Goal: Information Seeking & Learning: Check status

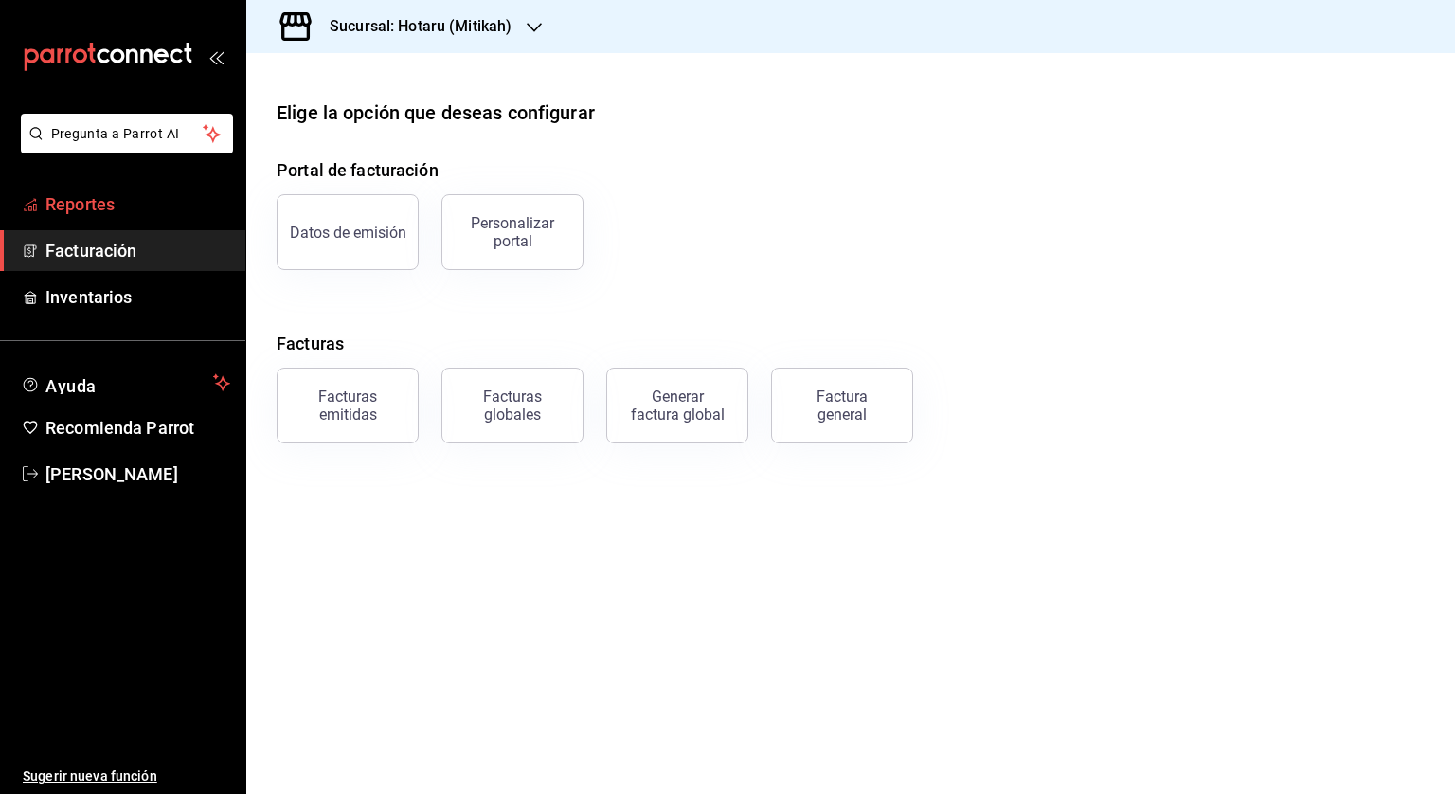
click at [76, 215] on span "Reportes" at bounding box center [137, 204] width 185 height 26
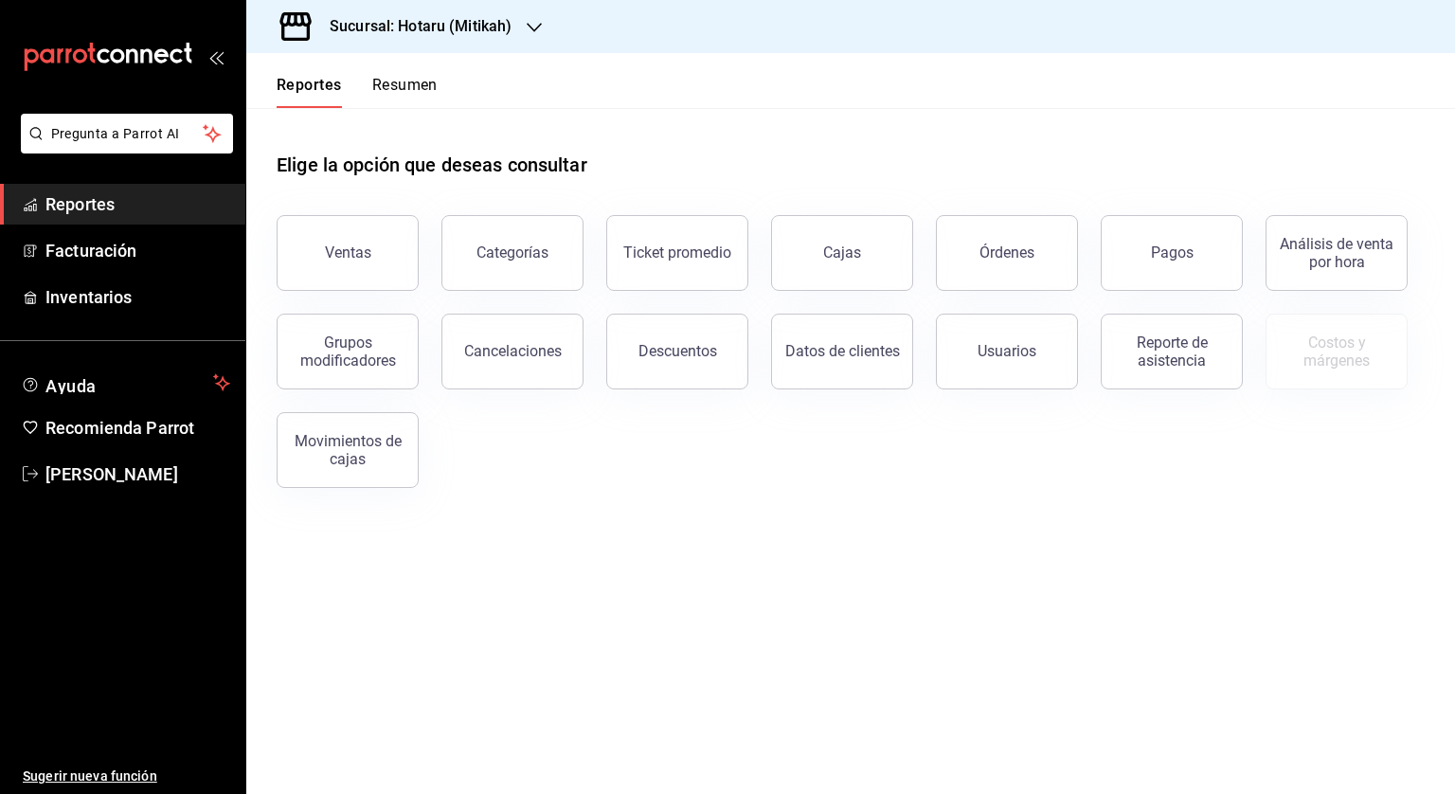
click at [337, 30] on h3 "Sucursal: Hotaru (Mitikah)" at bounding box center [413, 26] width 197 height 23
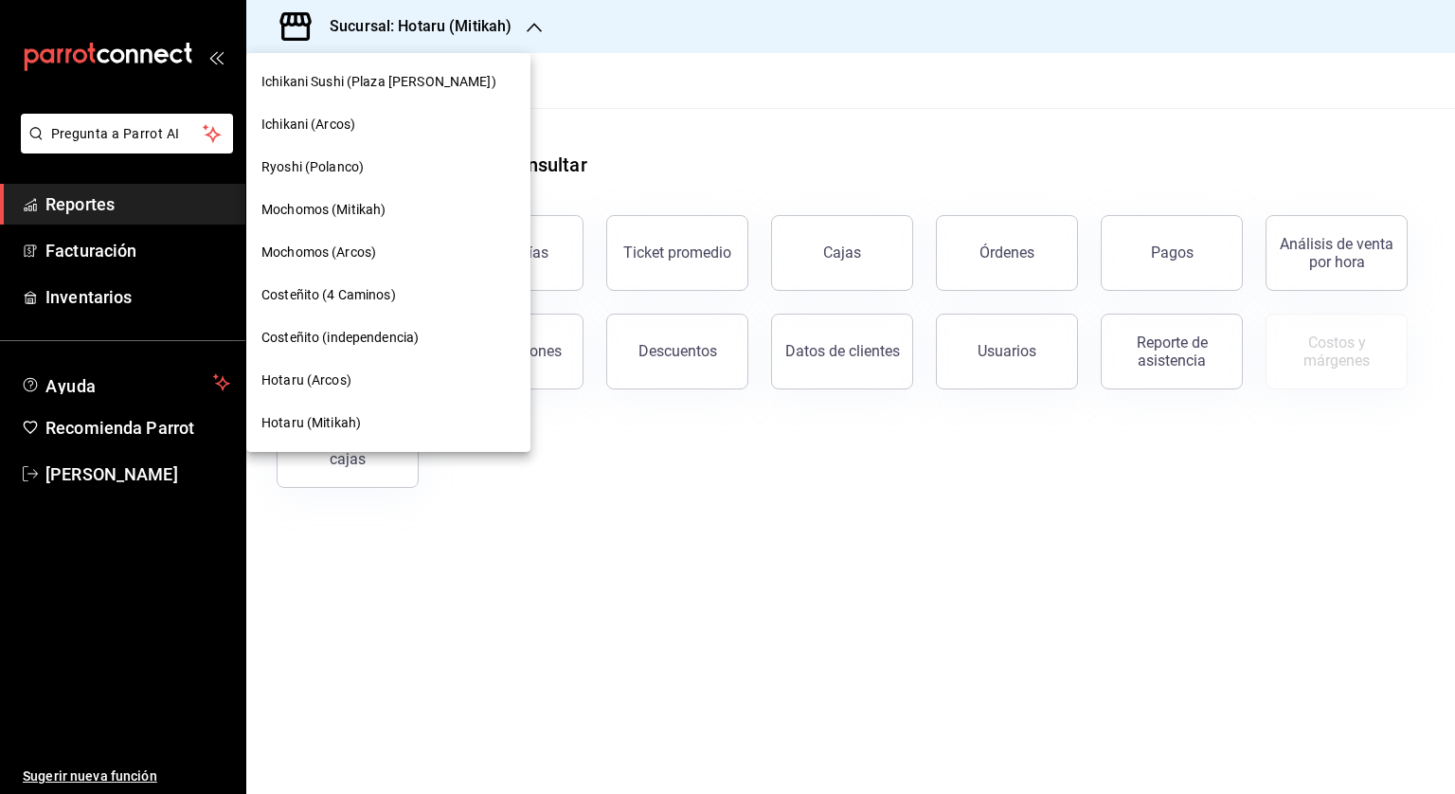
click at [313, 67] on div "Ichikani Sushi (Plaza Artz)" at bounding box center [388, 82] width 284 height 43
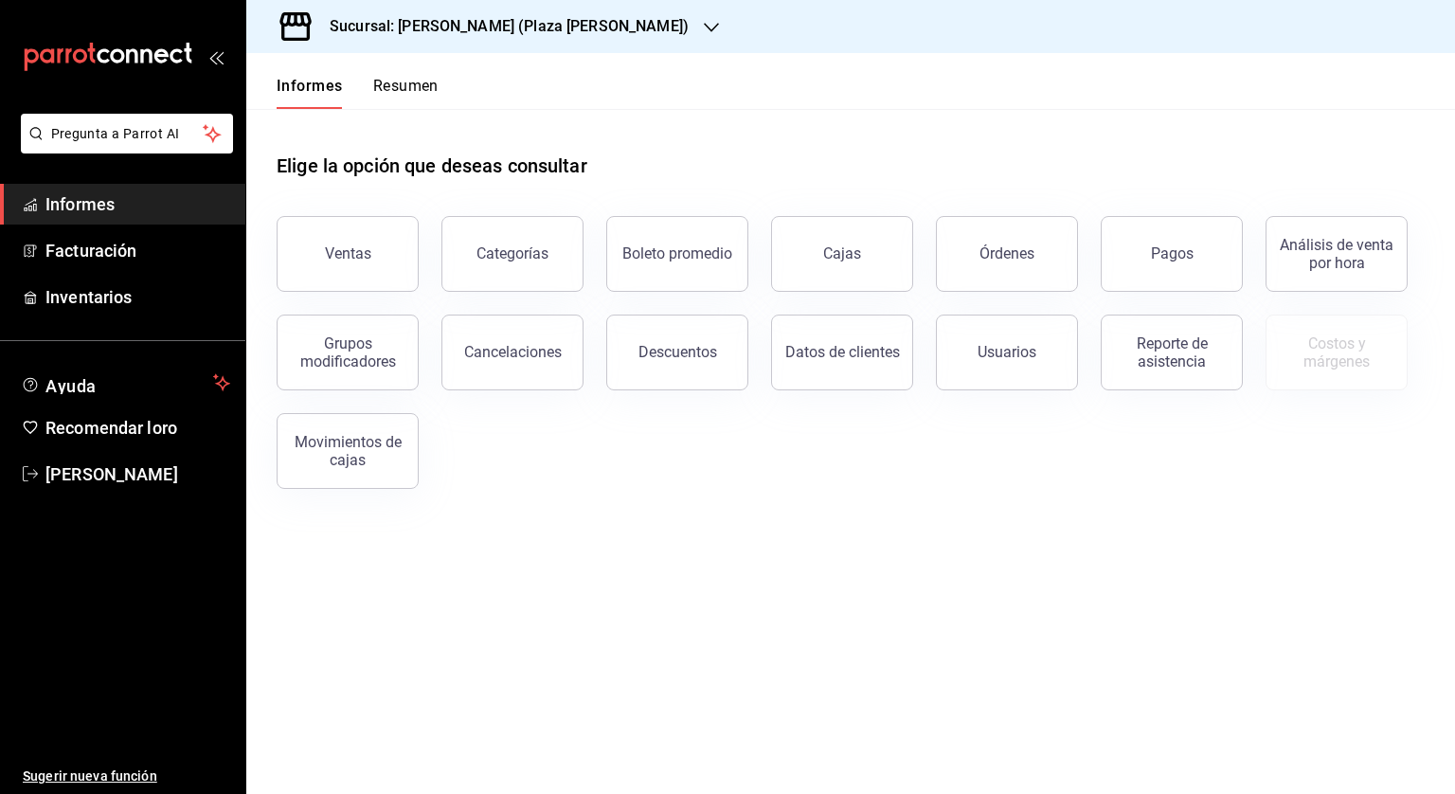
click at [411, 31] on font "Sucursal: Ichikani Sushi (Plaza Artz)" at bounding box center [509, 26] width 359 height 18
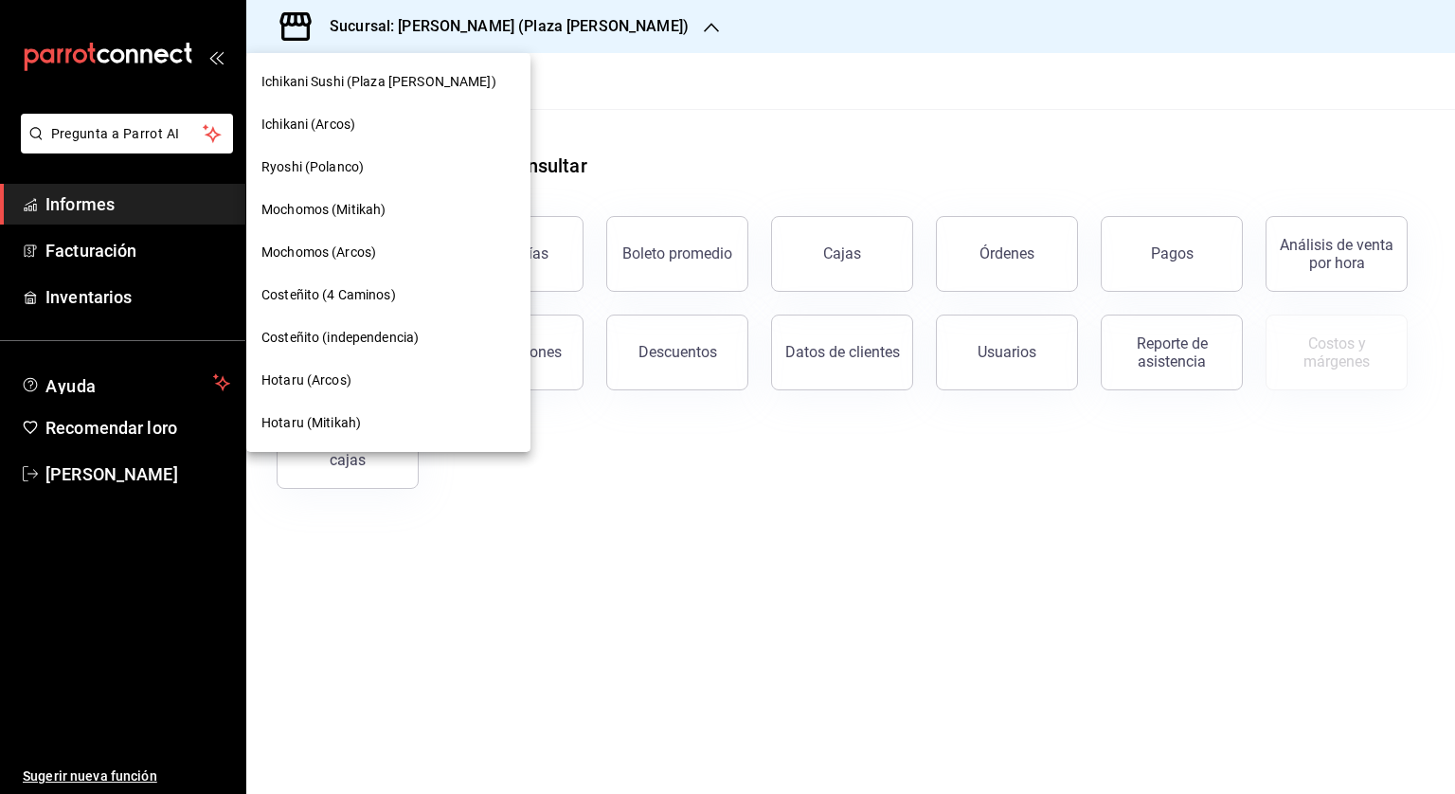
click at [76, 473] on div at bounding box center [727, 397] width 1455 height 794
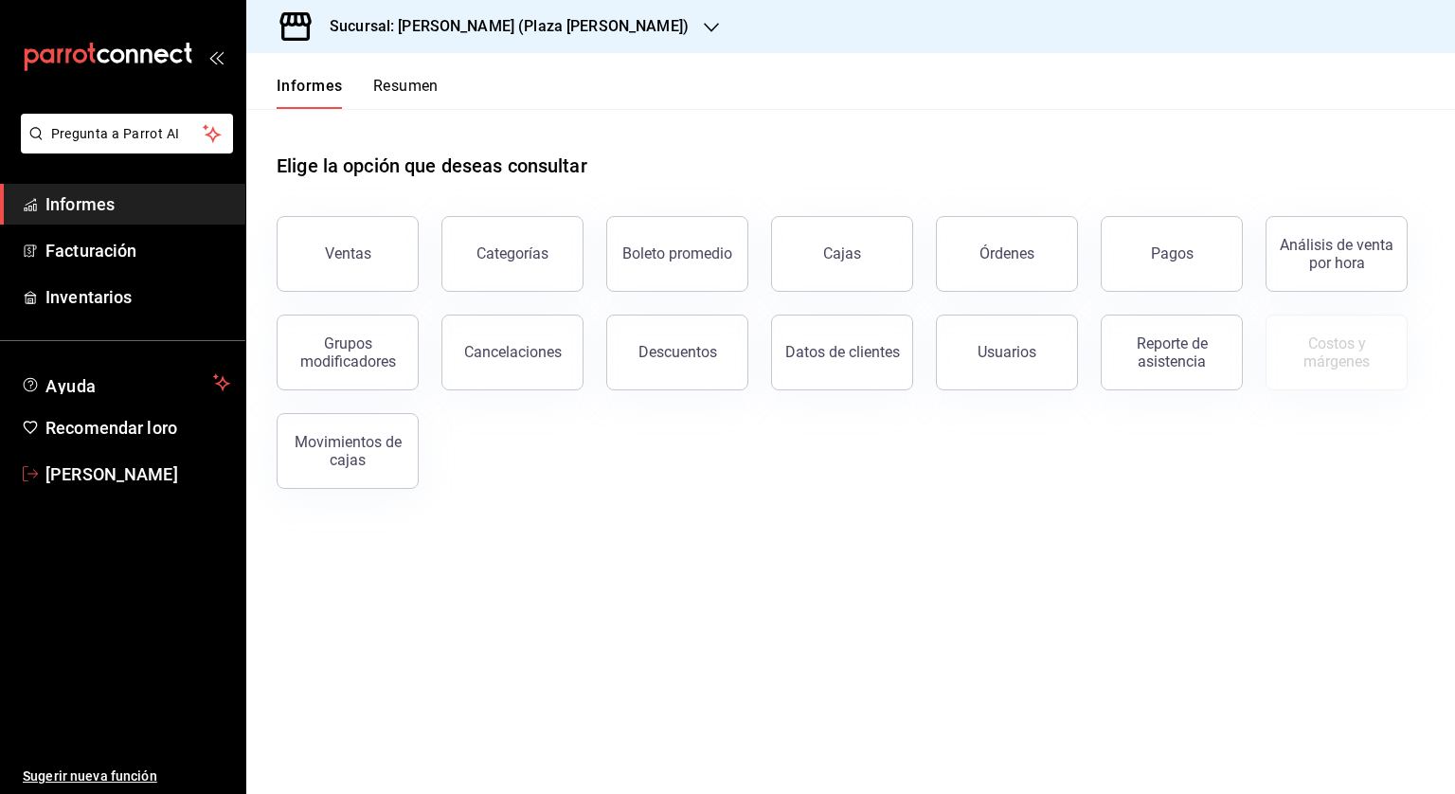
click at [27, 470] on icon "carpetas de buzón" at bounding box center [30, 473] width 15 height 15
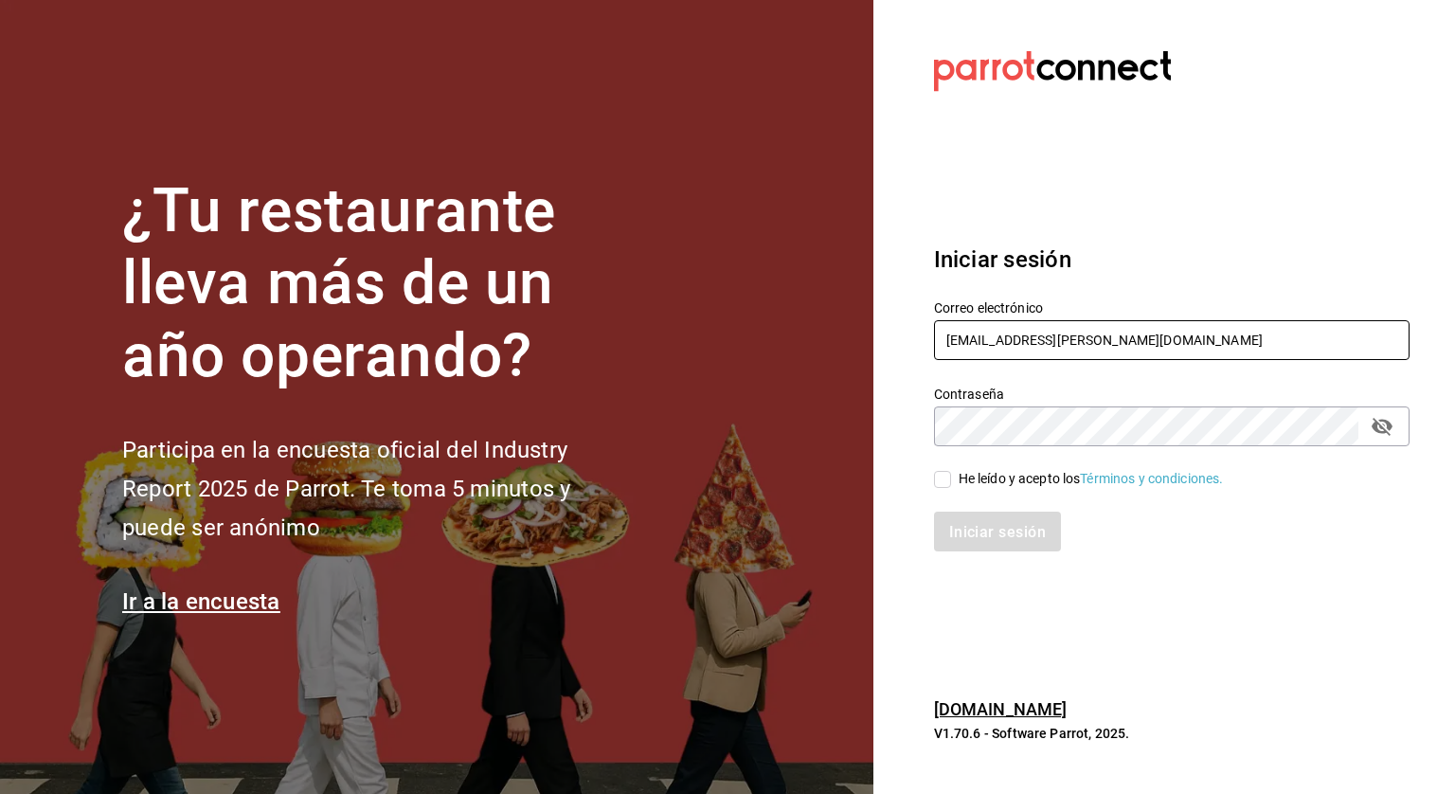
click at [1067, 334] on input "nanci.garcia@grupocosteno.com" at bounding box center [1172, 340] width 476 height 40
type input "angelica.zamudio@grupocosteno.com"
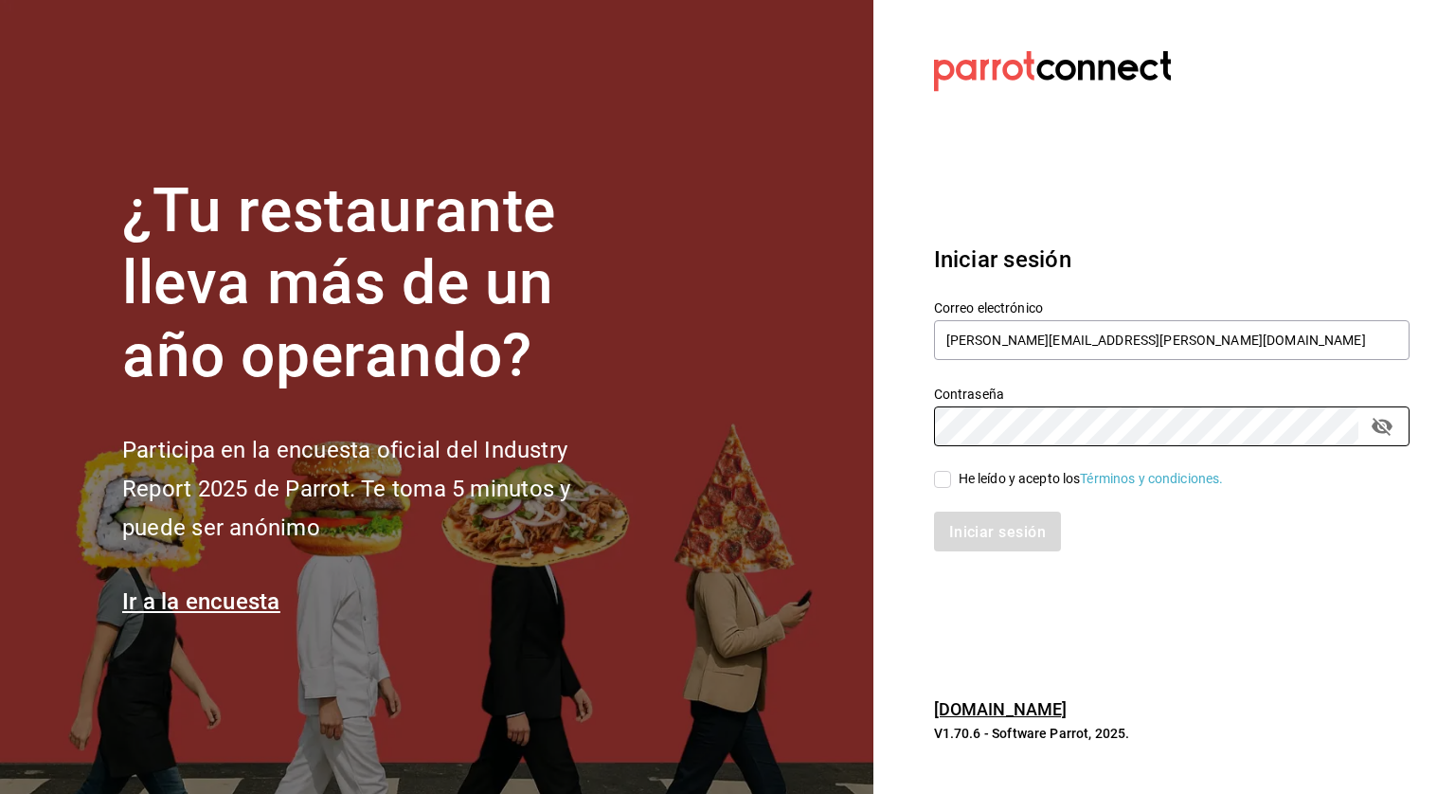
click at [939, 490] on div "Iniciar sesión" at bounding box center [1161, 520] width 498 height 63
click at [948, 488] on input "He leído y acepto los Términos y condiciones." at bounding box center [942, 479] width 17 height 17
checkbox input "true"
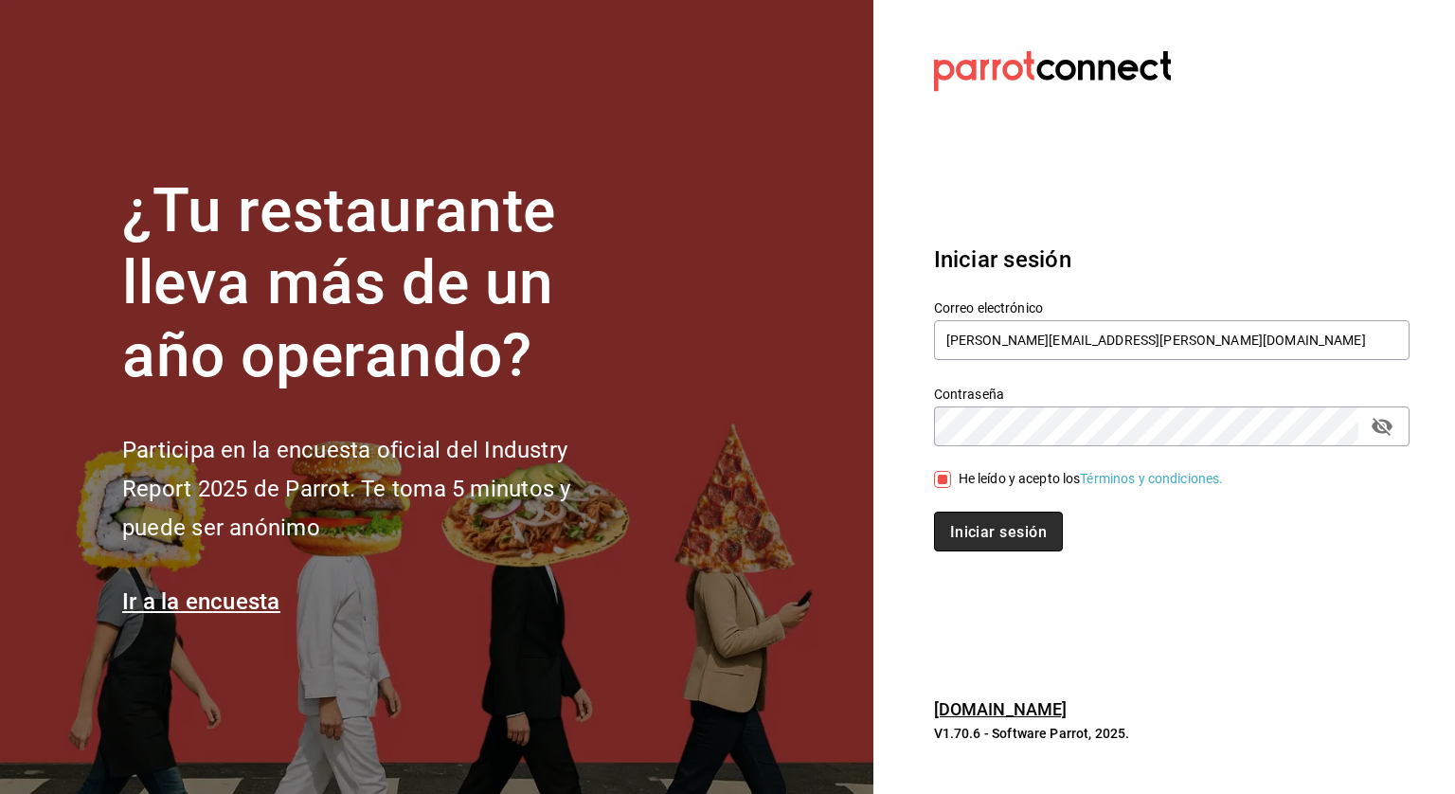
click at [963, 531] on font "Iniciar sesión" at bounding box center [998, 532] width 97 height 18
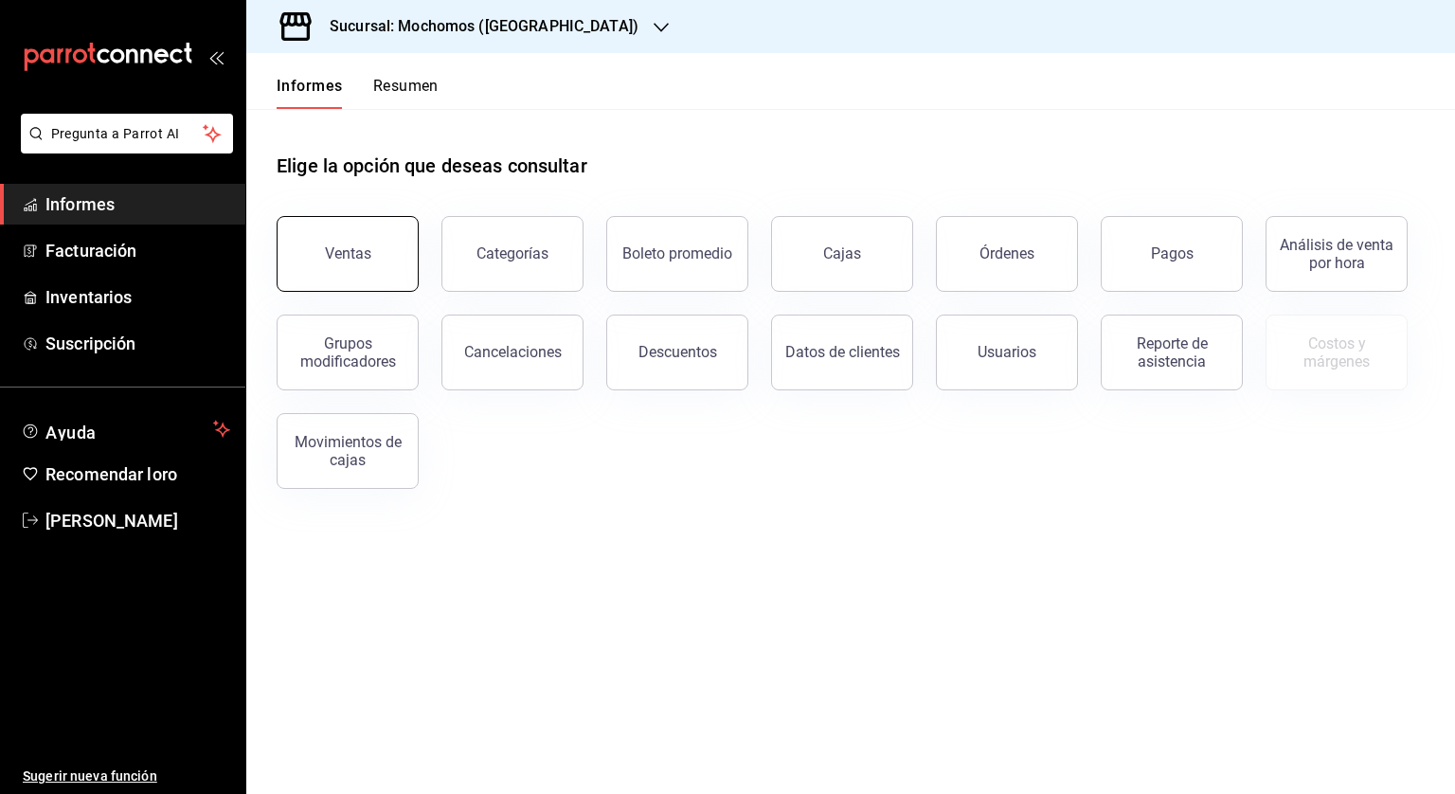
click at [330, 226] on button "Ventas" at bounding box center [348, 254] width 142 height 76
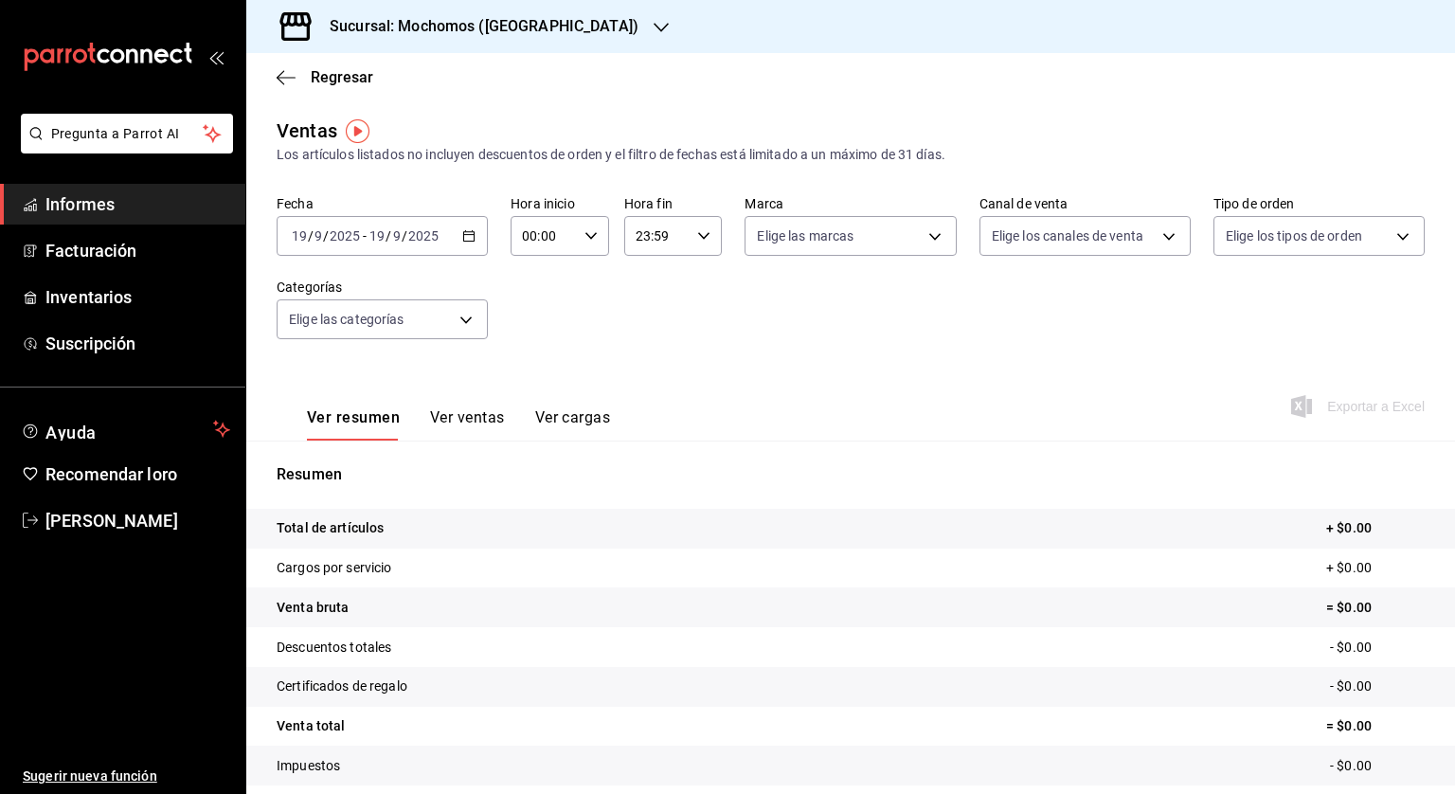
click at [467, 244] on div "2025-09-19 19 / 9 / 2025 - 2025-09-19 19 / 9 / 2025" at bounding box center [382, 236] width 211 height 40
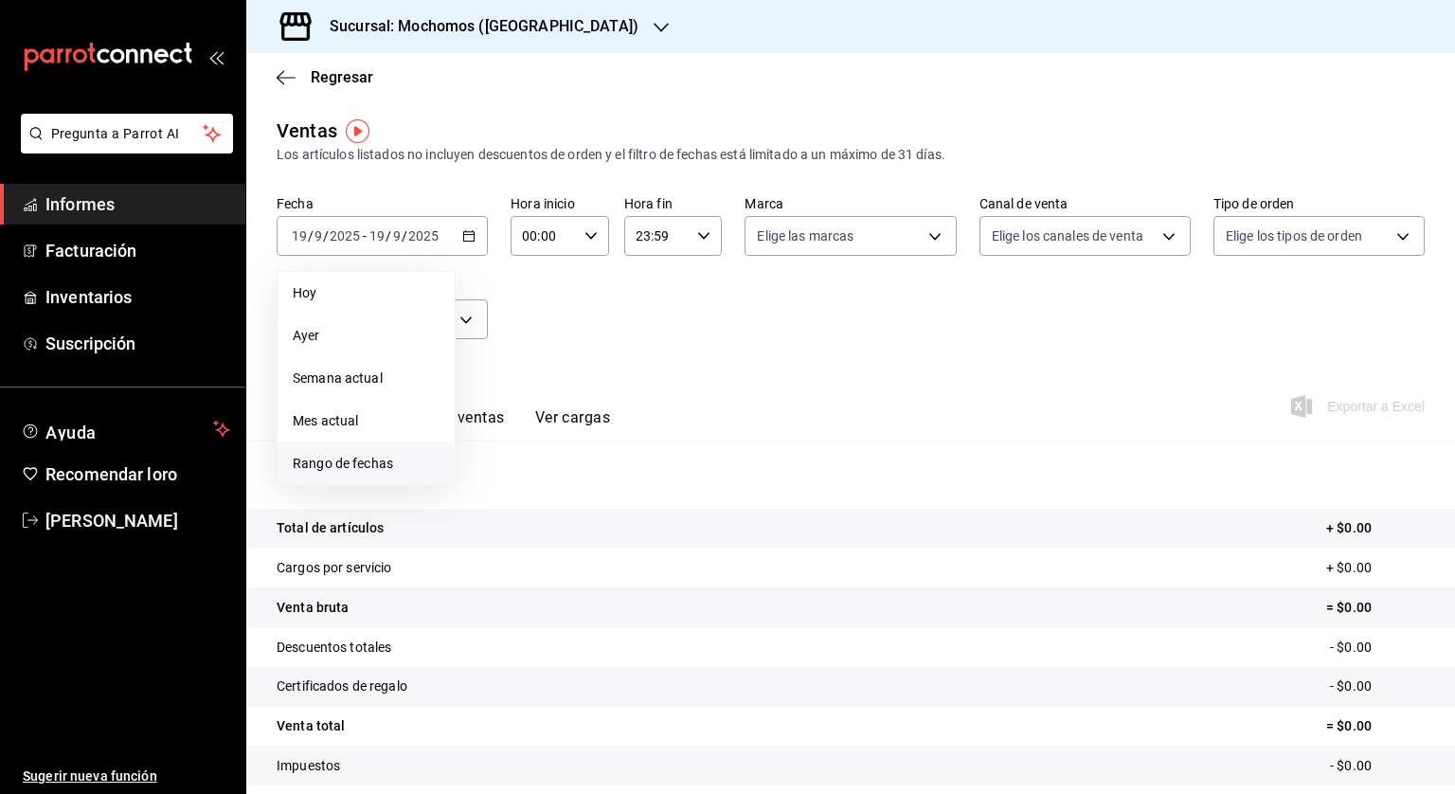
click at [364, 472] on span "Rango de fechas" at bounding box center [366, 464] width 147 height 20
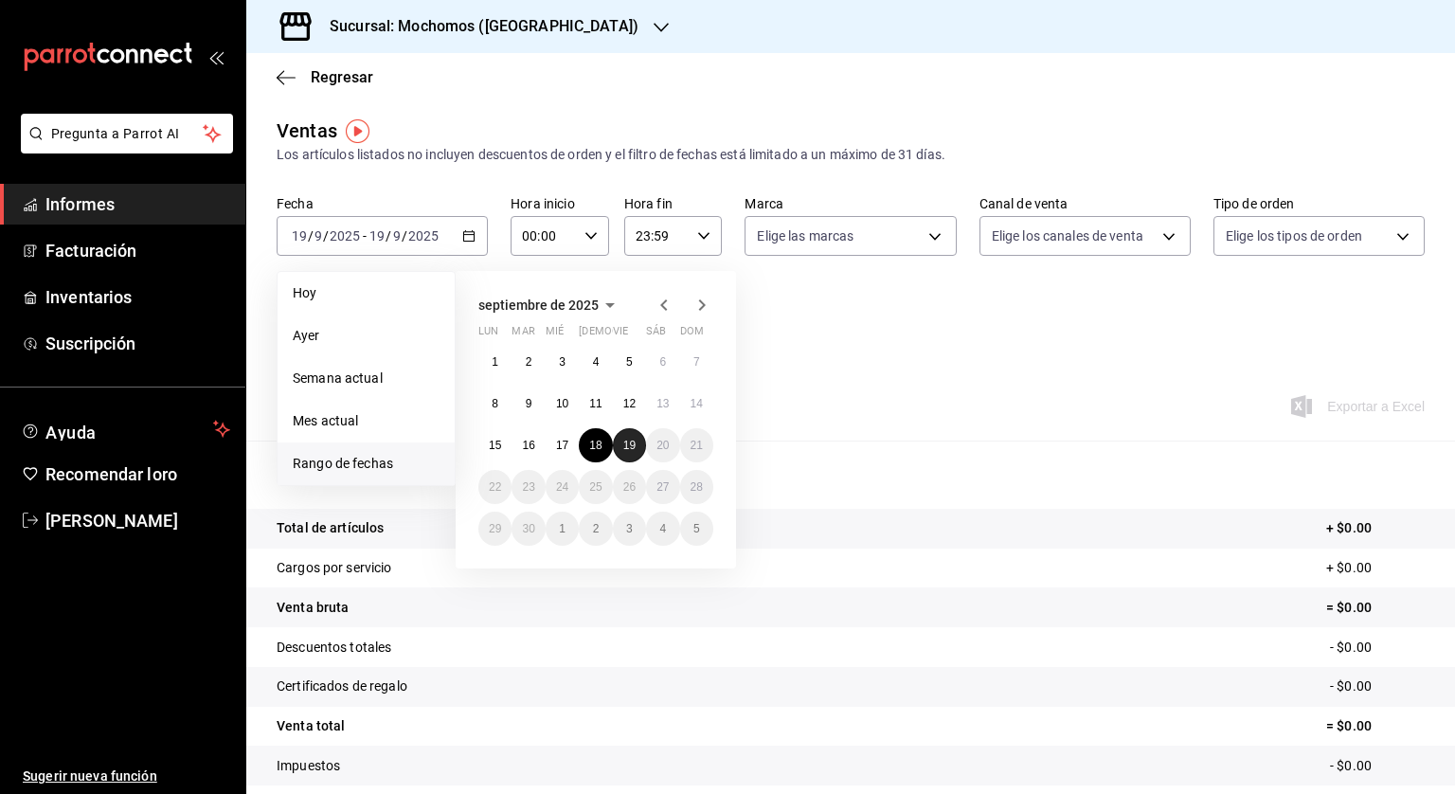
click at [624, 441] on abbr "19" at bounding box center [629, 445] width 12 height 13
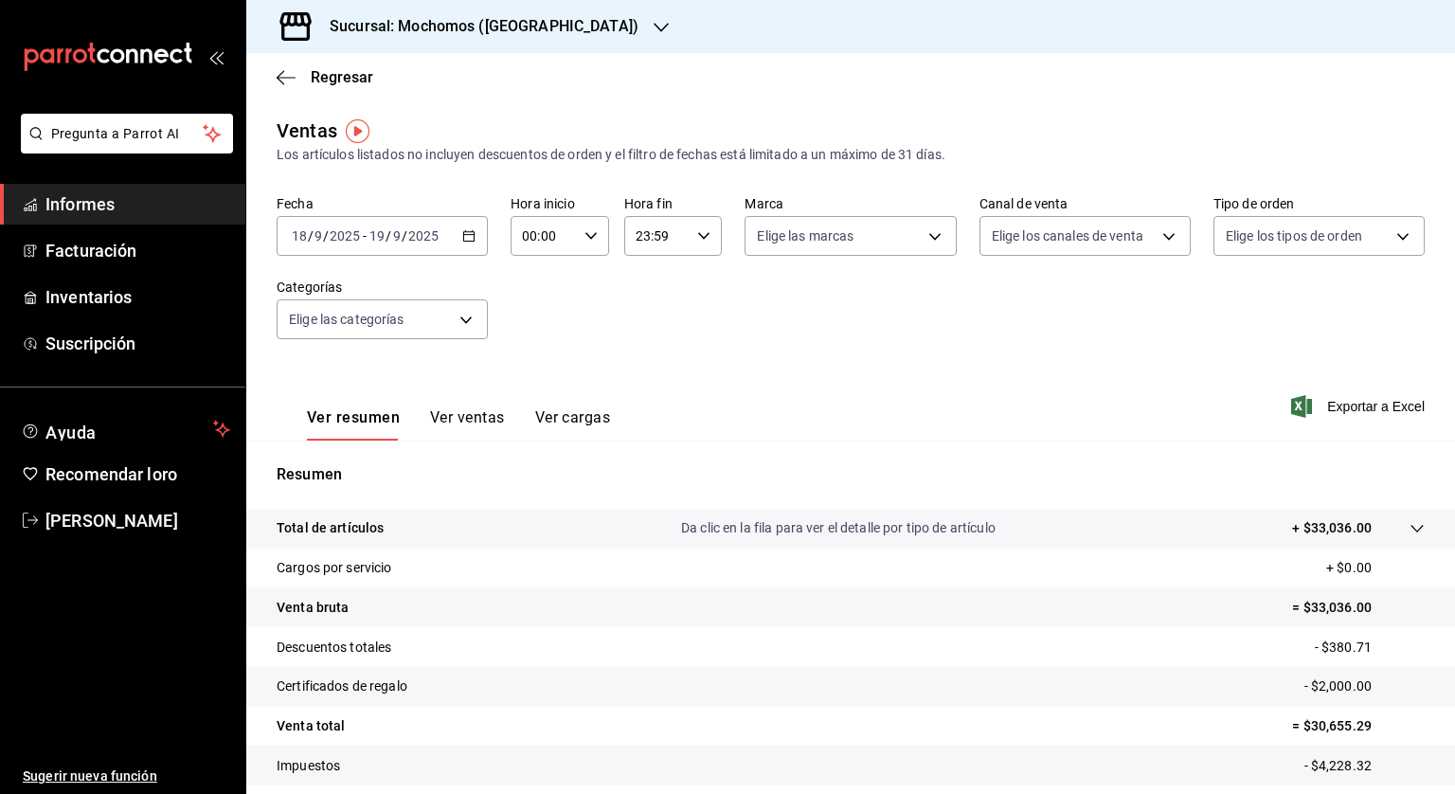
click at [579, 239] on div "00:00 Hora inicio" at bounding box center [560, 236] width 99 height 40
click at [542, 327] on button "05" at bounding box center [532, 322] width 41 height 38
type input "05:00"
click at [694, 242] on div at bounding box center [727, 397] width 1455 height 794
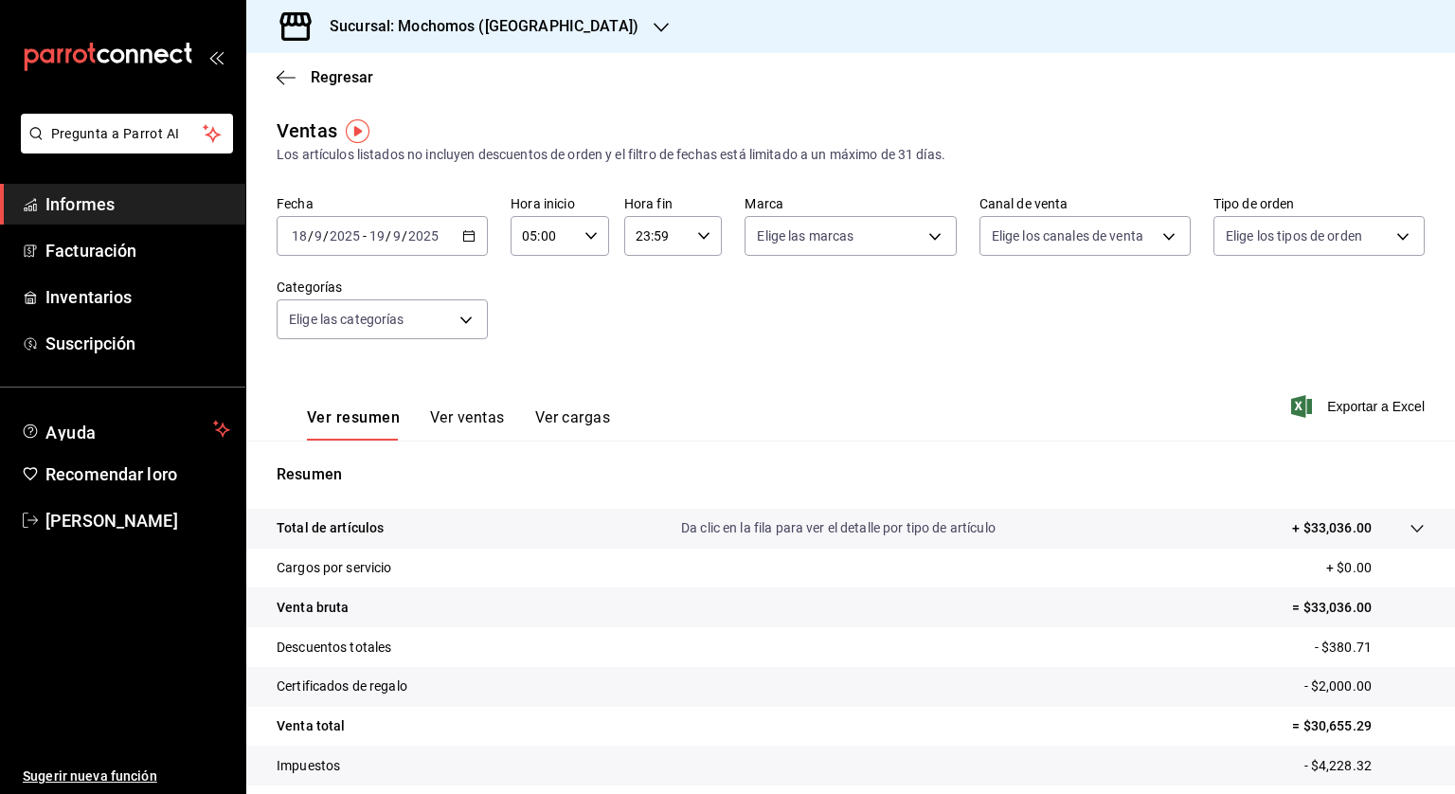
click at [701, 238] on icon "button" at bounding box center [703, 235] width 13 height 13
click at [641, 272] on font "04" at bounding box center [644, 266] width 15 height 15
type input "04:59"
click at [792, 325] on div at bounding box center [727, 397] width 1455 height 794
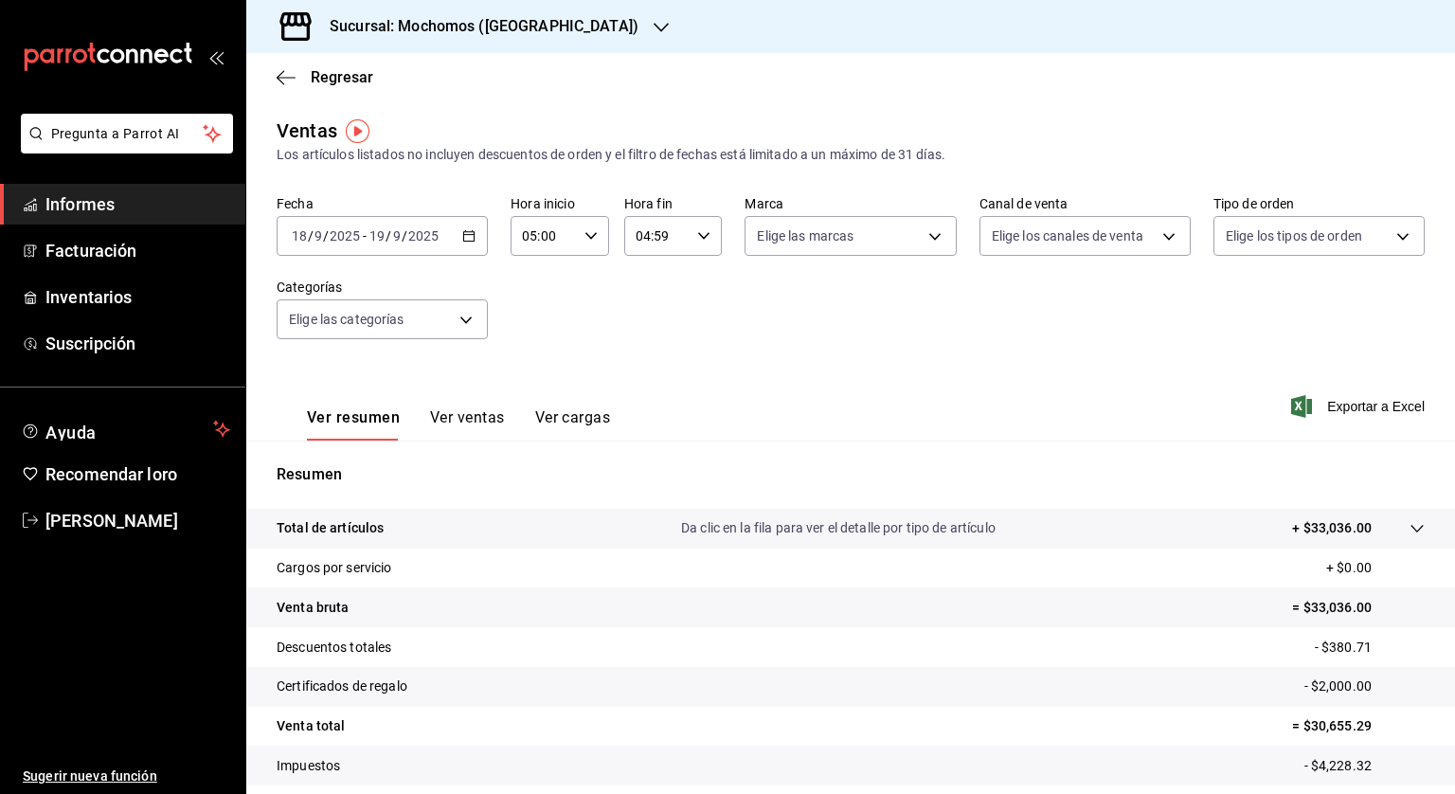
click at [945, 365] on div "Ver resumen Ver ventas Ver cargas Exportar a Excel" at bounding box center [850, 401] width 1209 height 79
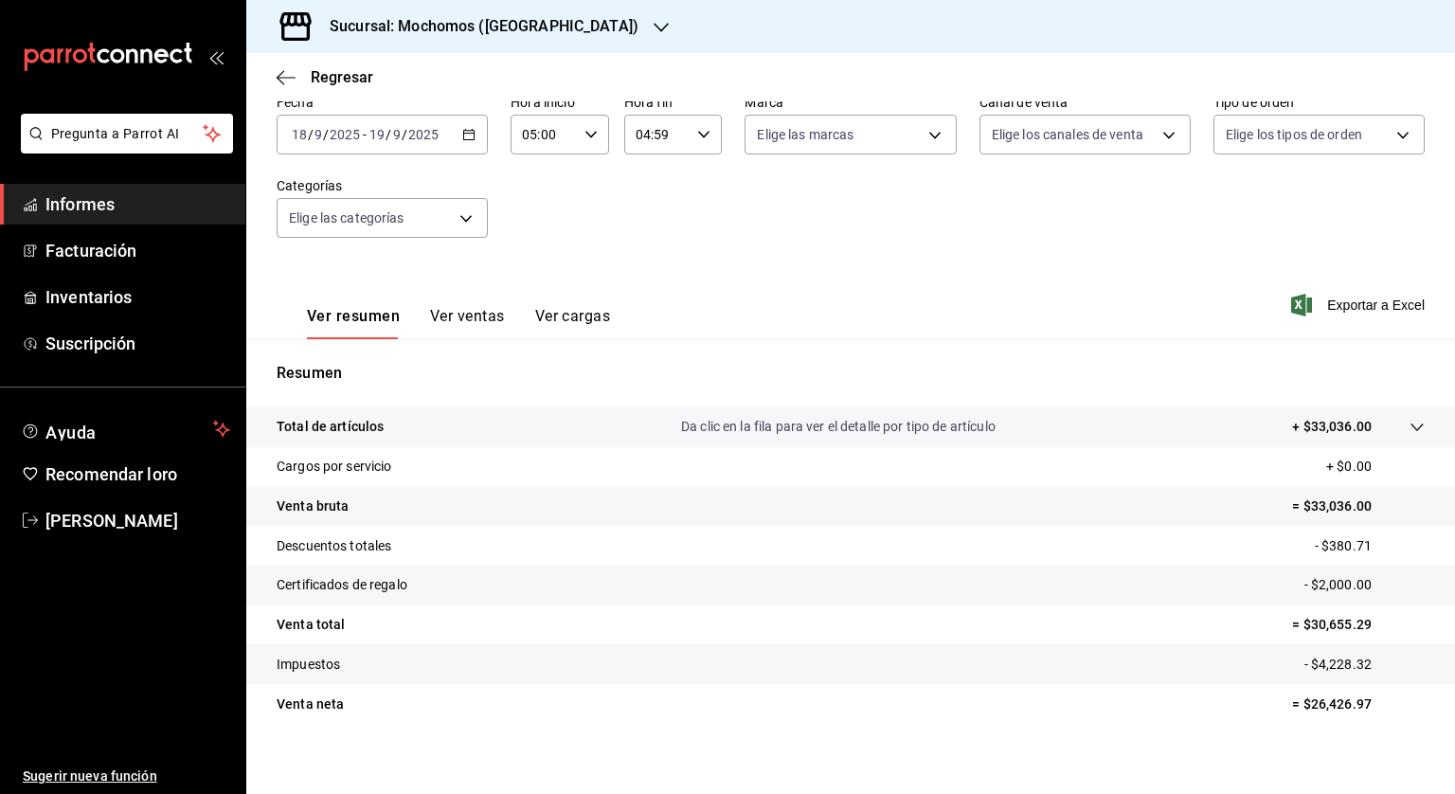
scroll to position [114, 0]
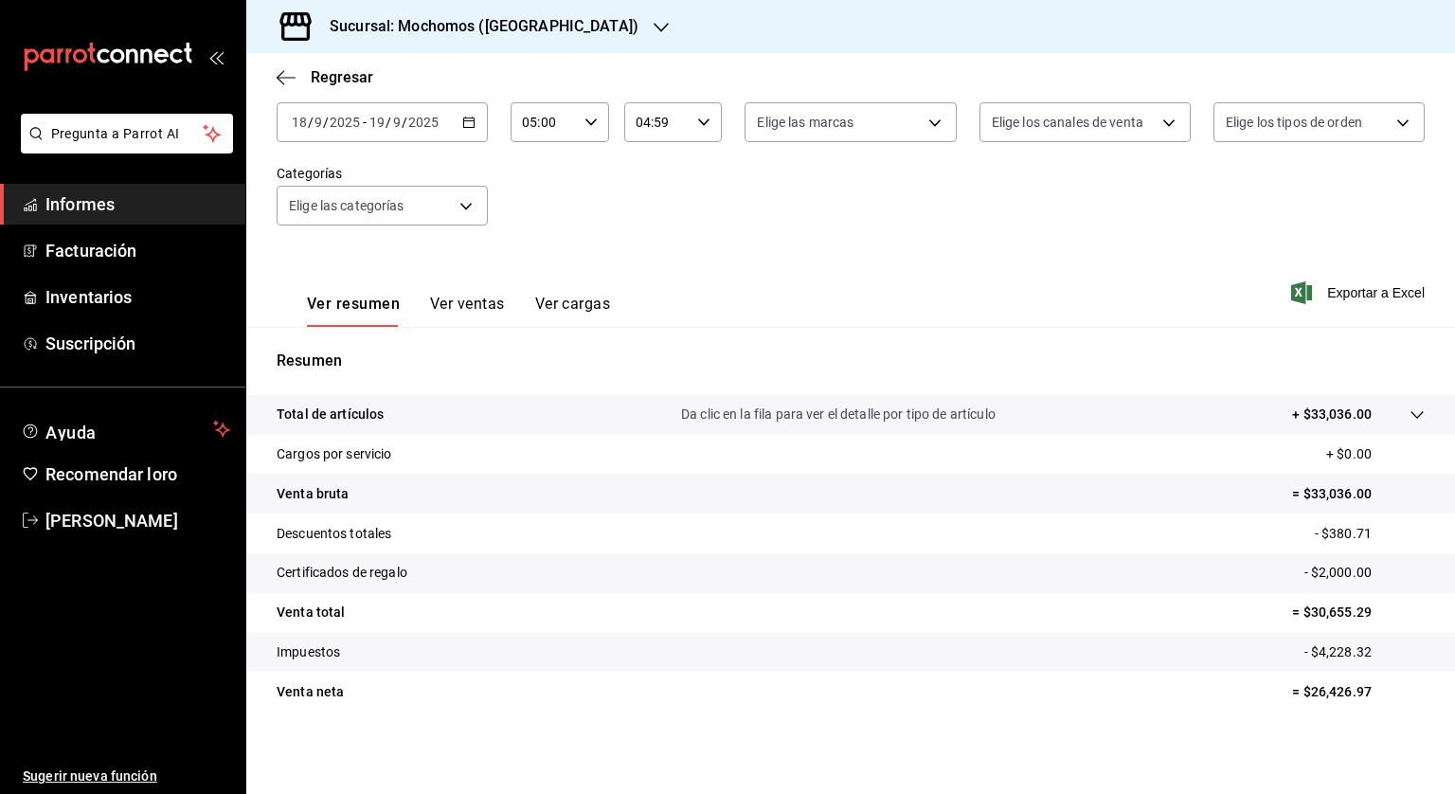
click at [476, 29] on font "Sucursal: Mochomos (Cancún)" at bounding box center [484, 26] width 309 height 18
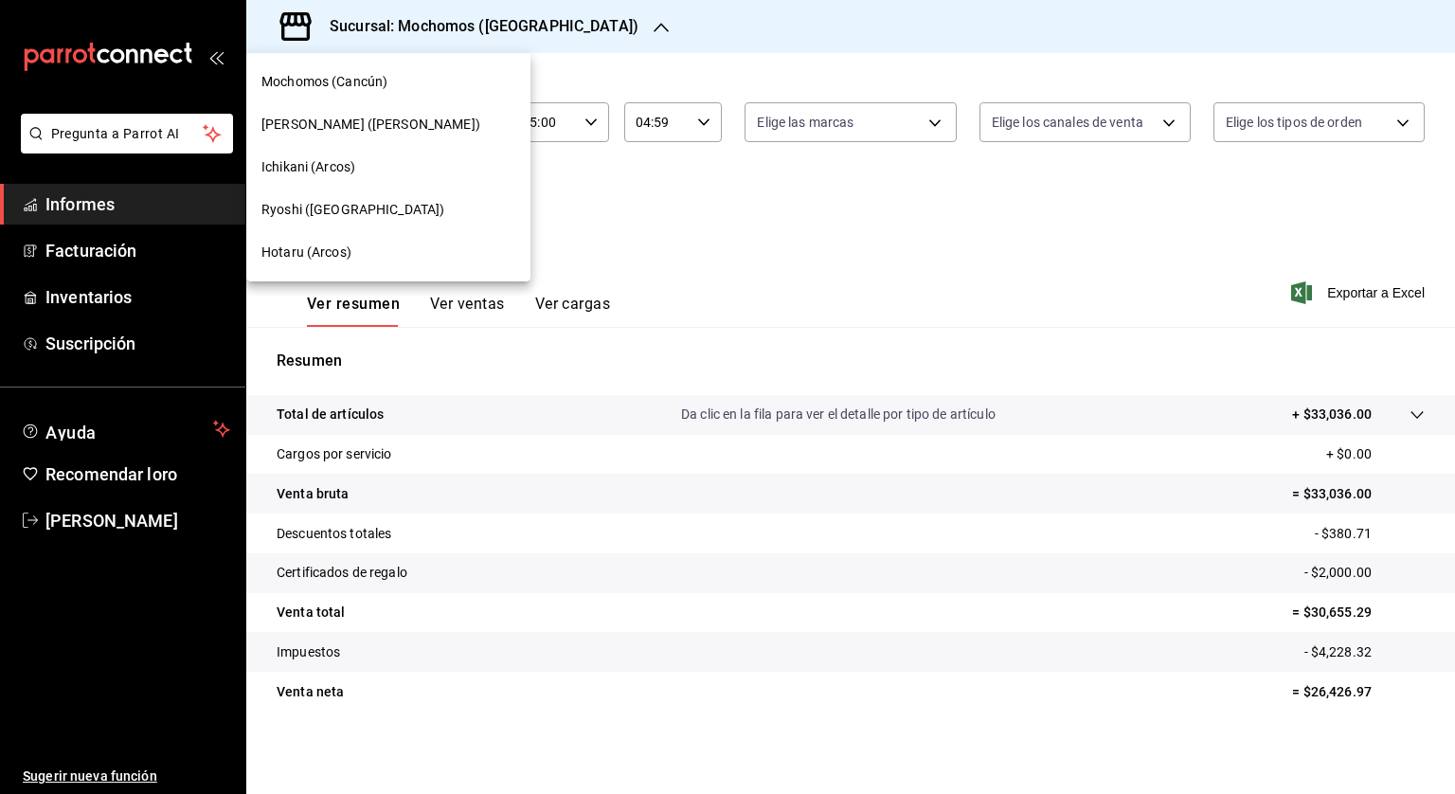
click at [375, 117] on font "Ichikani Sushi (Vasconcelos)" at bounding box center [371, 124] width 219 height 15
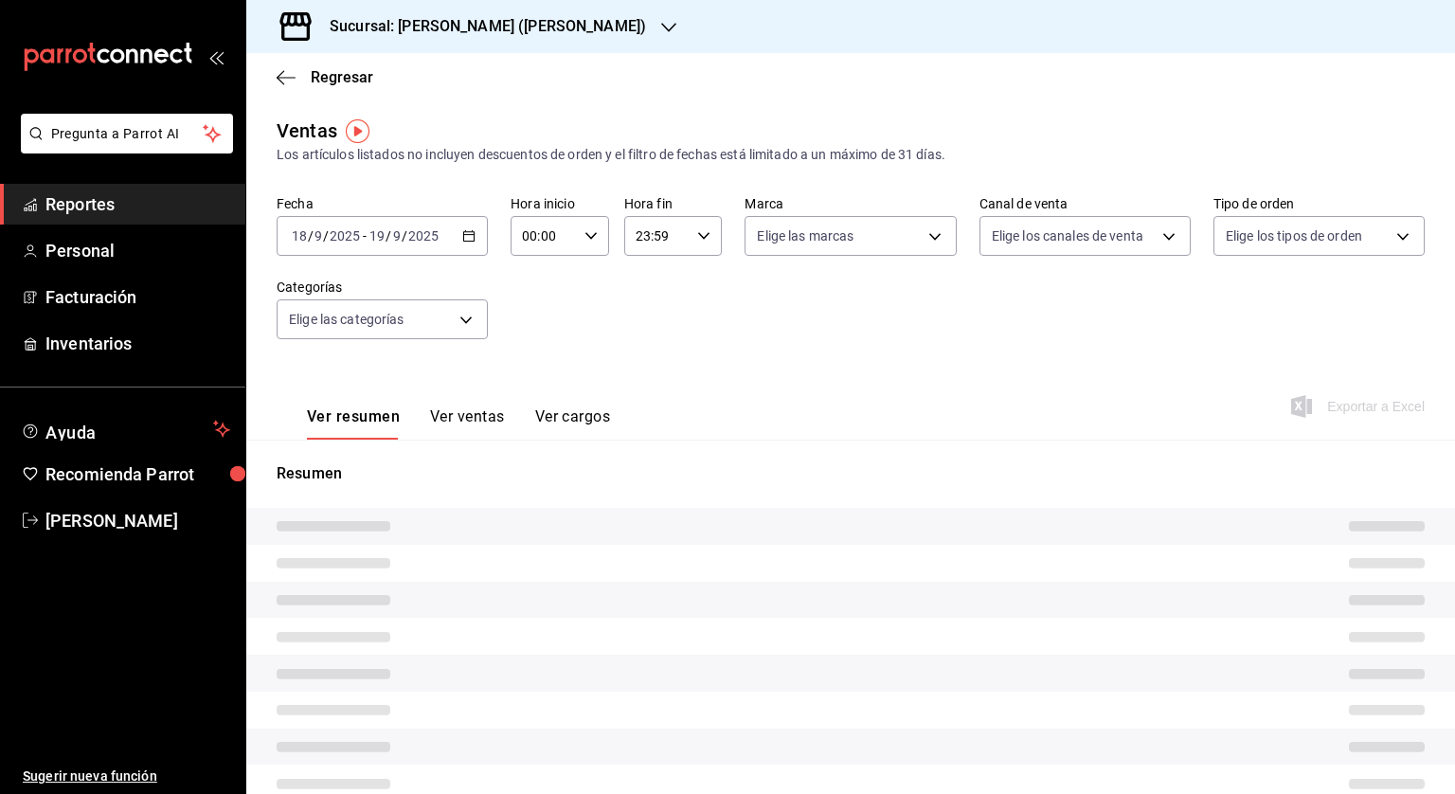
type input "05:00"
type input "04:59"
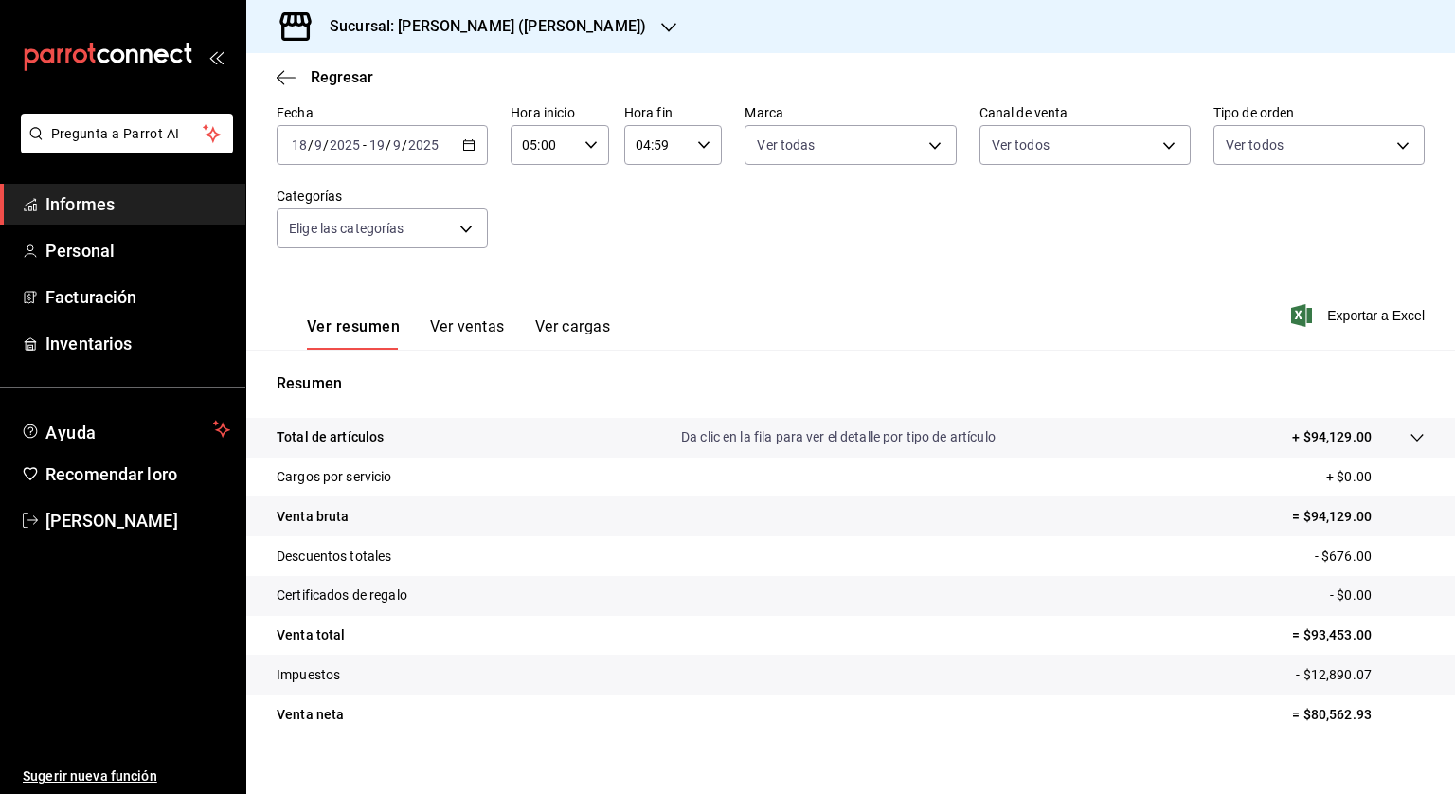
scroll to position [114, 0]
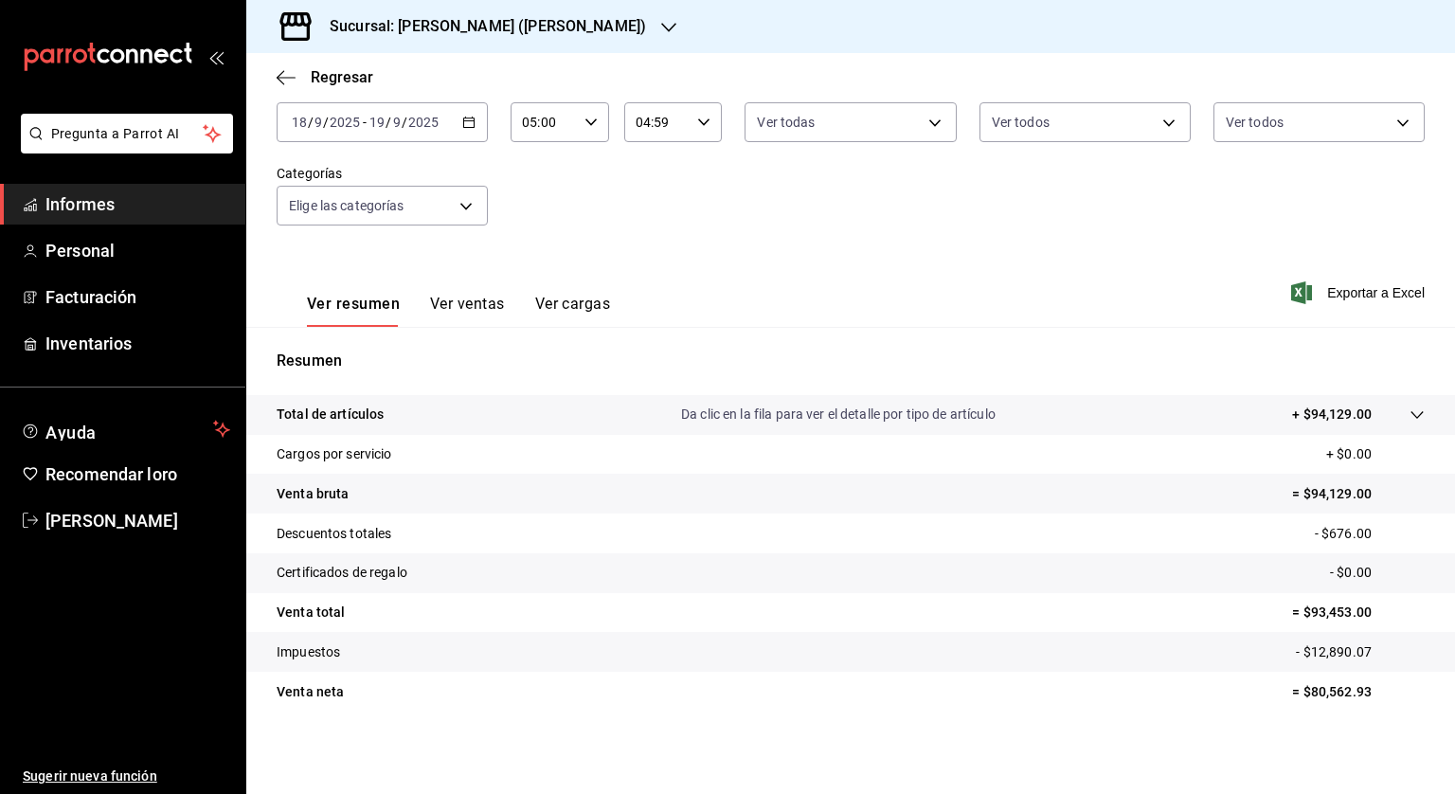
drag, startPoint x: 823, startPoint y: 298, endPoint x: 805, endPoint y: 310, distance: 21.3
click at [466, 117] on \(Stroke\) "button" at bounding box center [468, 122] width 11 height 10
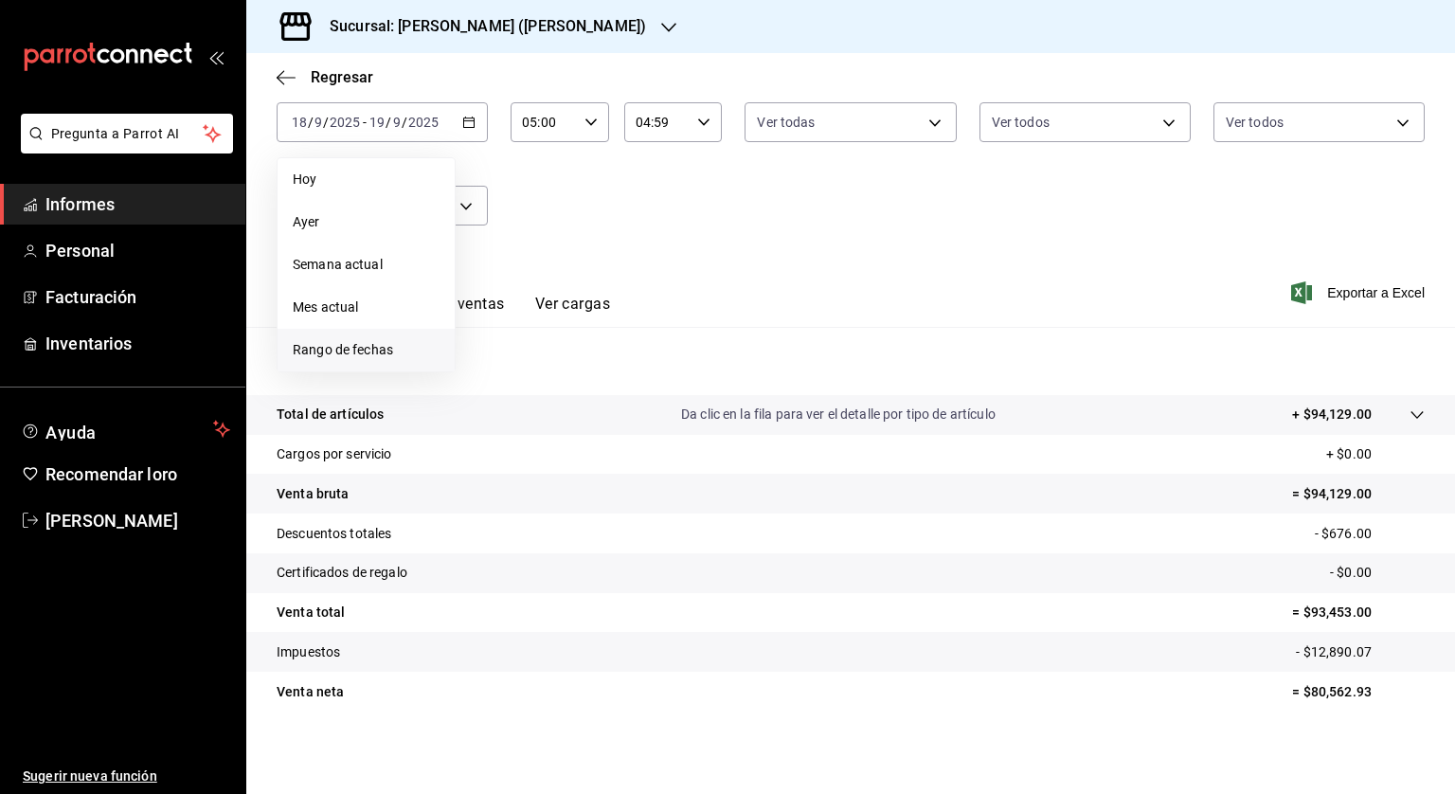
click at [308, 352] on font "Rango de fechas" at bounding box center [343, 349] width 100 height 15
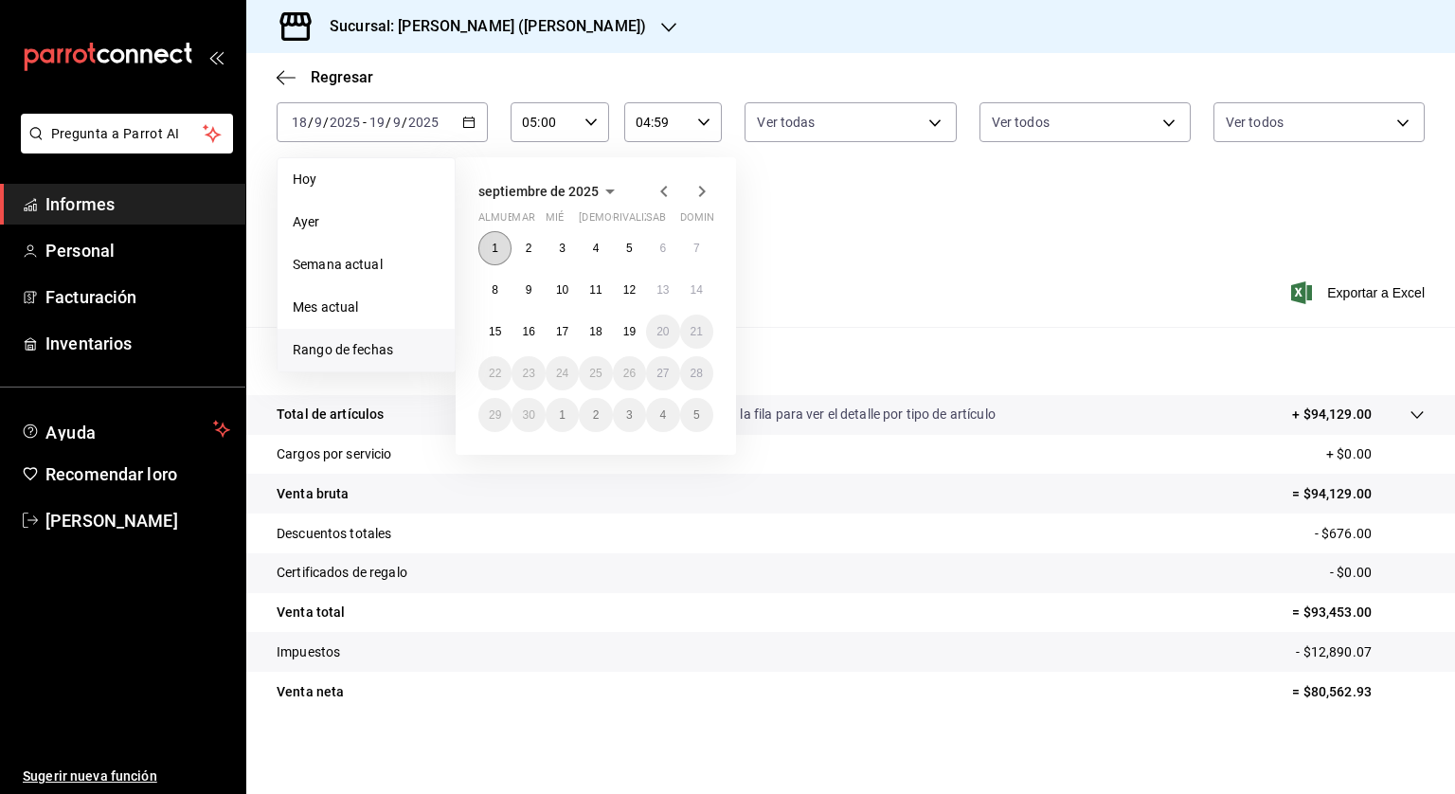
click at [497, 245] on font "1" at bounding box center [495, 248] width 7 height 13
click at [625, 333] on font "19" at bounding box center [629, 331] width 12 height 13
